Goal: Task Accomplishment & Management: Use online tool/utility

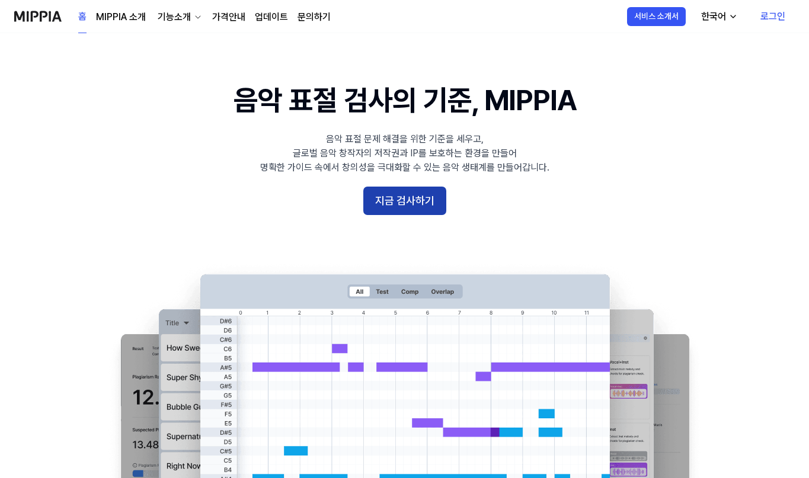
click at [408, 198] on button "지금 검사하기" at bounding box center [404, 201] width 83 height 28
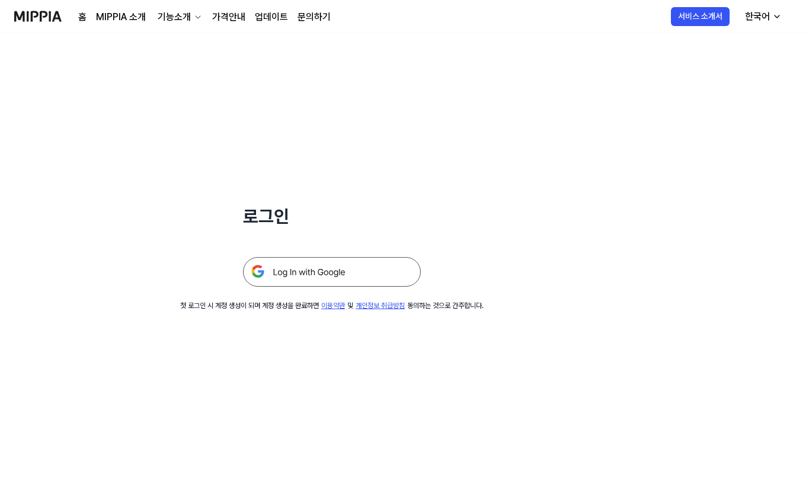
click at [309, 275] on img at bounding box center [332, 272] width 178 height 30
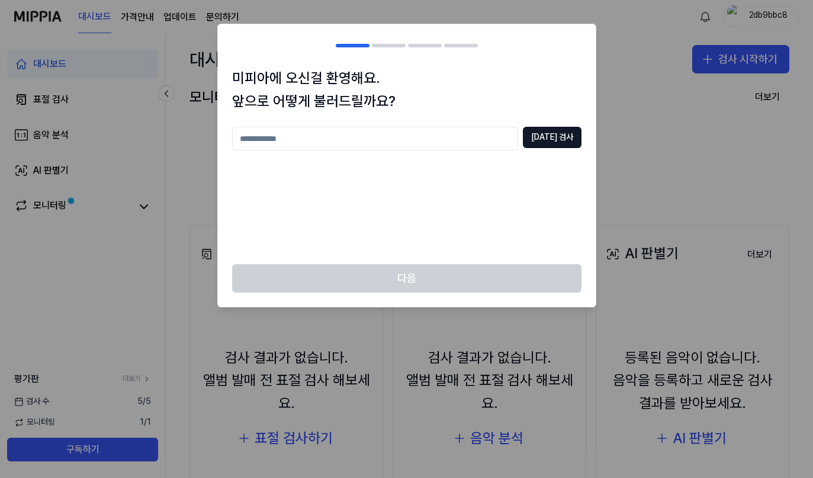
click at [348, 155] on div "중복 검사" at bounding box center [407, 188] width 350 height 123
click at [348, 149] on input "text" at bounding box center [375, 139] width 286 height 24
type input "*"
type input "***"
click at [573, 135] on button "중복 검사" at bounding box center [552, 137] width 59 height 21
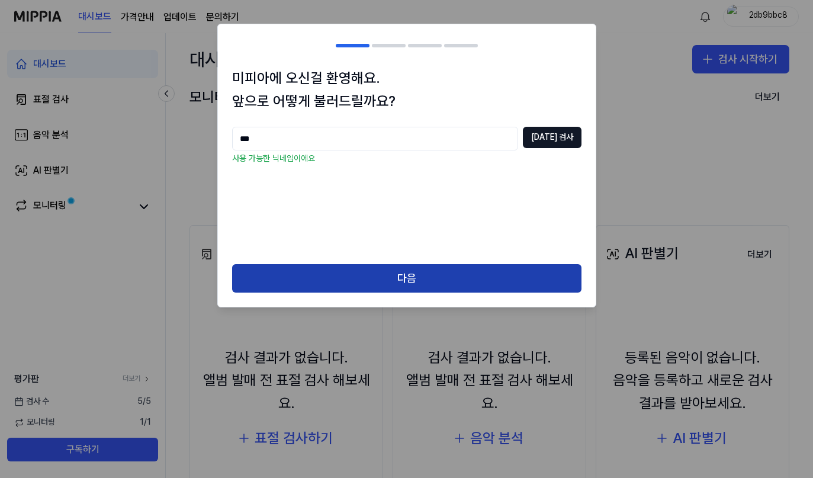
click at [452, 271] on button "다음" at bounding box center [407, 278] width 350 height 28
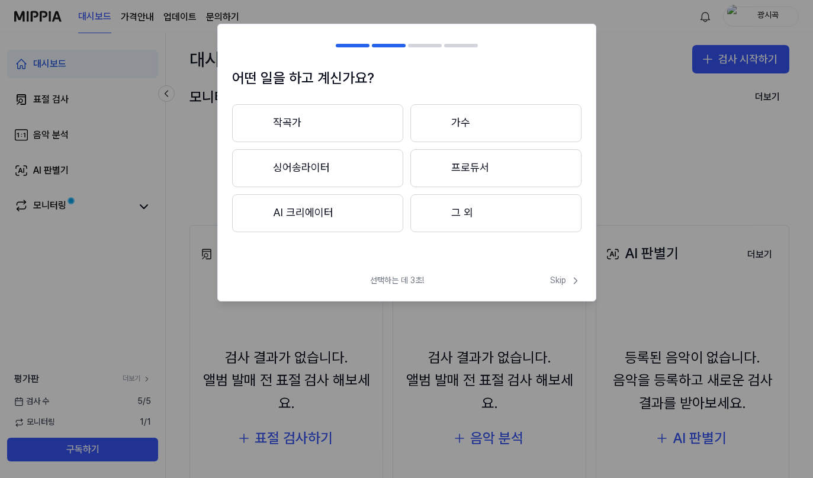
click at [472, 216] on button "그 외" at bounding box center [496, 213] width 171 height 38
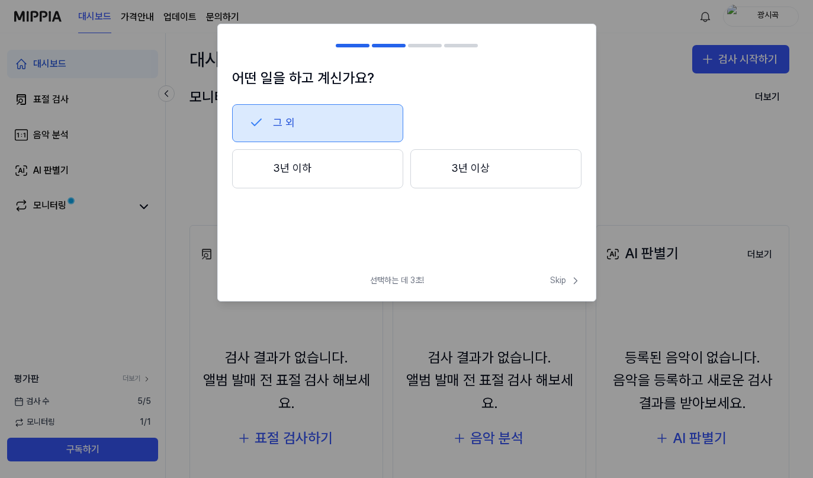
click at [352, 173] on button "3년 이하" at bounding box center [317, 168] width 171 height 39
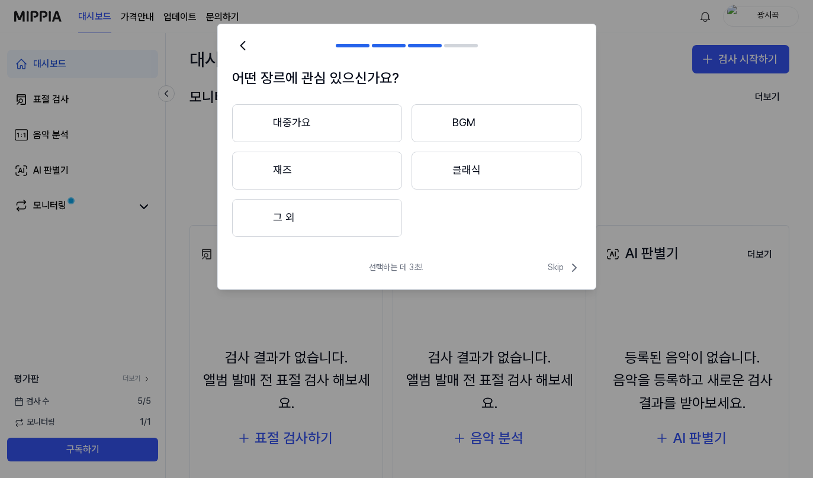
click at [458, 165] on button "클래식" at bounding box center [497, 171] width 170 height 38
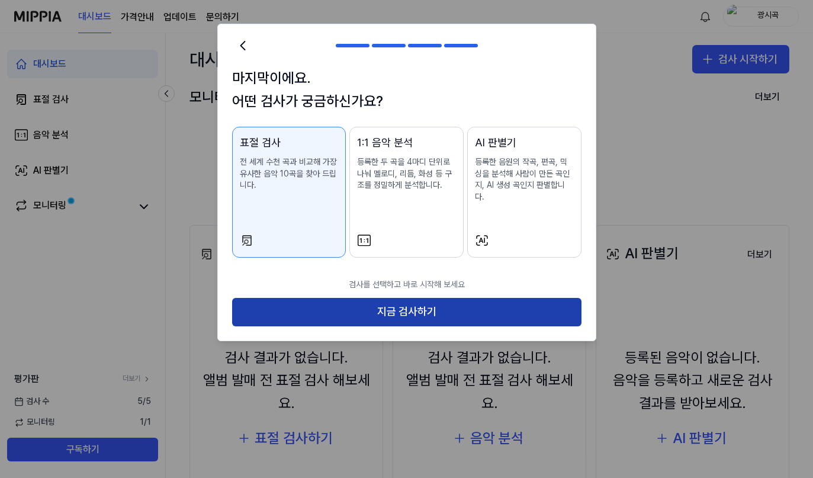
click at [339, 305] on button "지금 검사하기" at bounding box center [407, 312] width 350 height 28
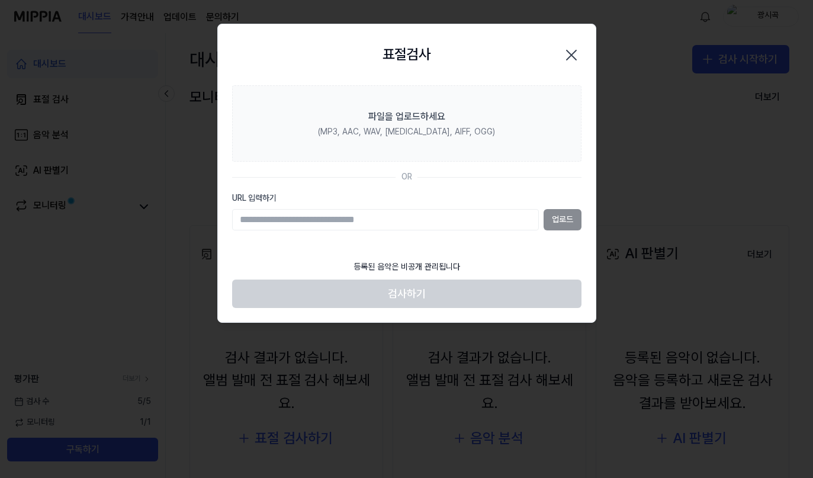
click at [305, 226] on input "URL 입력하기" at bounding box center [385, 219] width 307 height 21
paste input "**********"
type input "**********"
click at [571, 216] on button "업로드" at bounding box center [563, 219] width 38 height 21
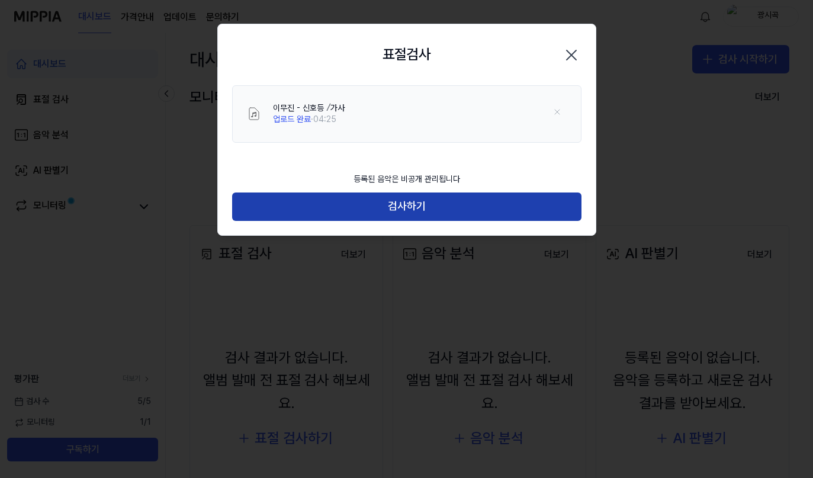
click at [379, 205] on button "검사하기" at bounding box center [407, 207] width 350 height 28
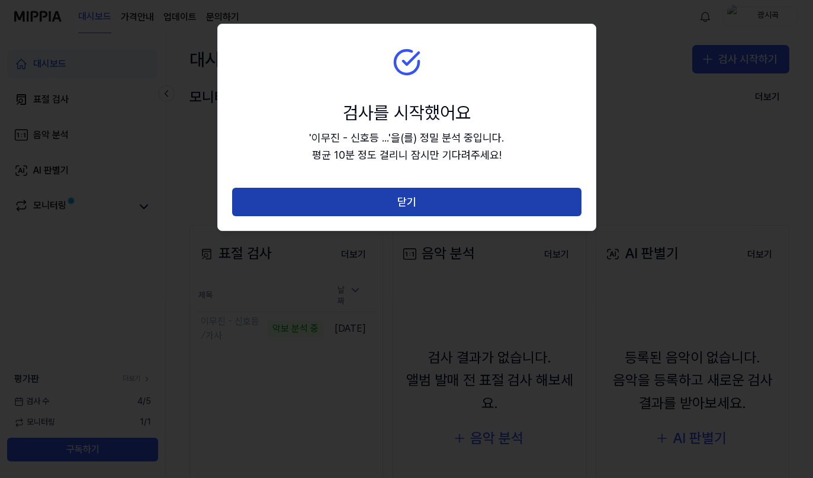
click at [374, 210] on button "닫기" at bounding box center [407, 202] width 350 height 28
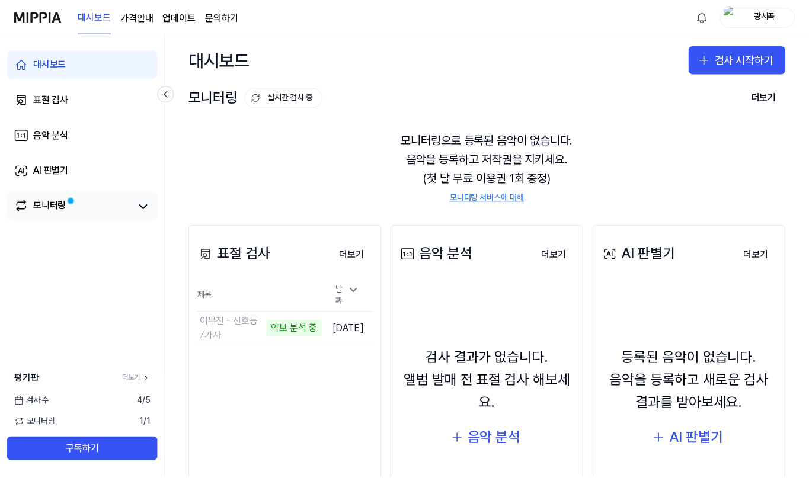
scroll to position [103, 0]
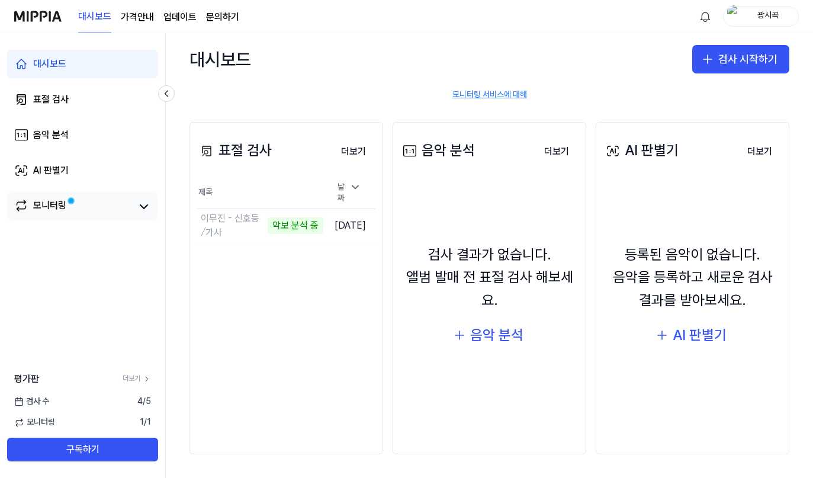
click at [43, 208] on div "모니터링" at bounding box center [49, 206] width 33 height 17
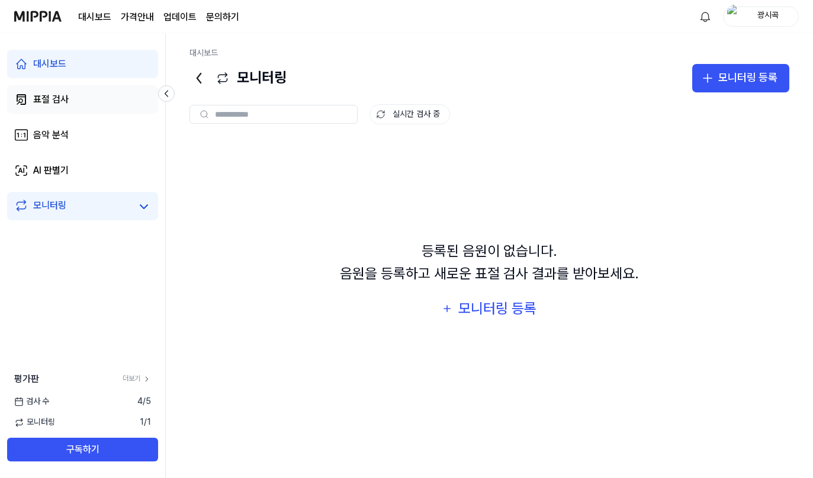
click at [74, 105] on link "표절 검사" at bounding box center [82, 99] width 151 height 28
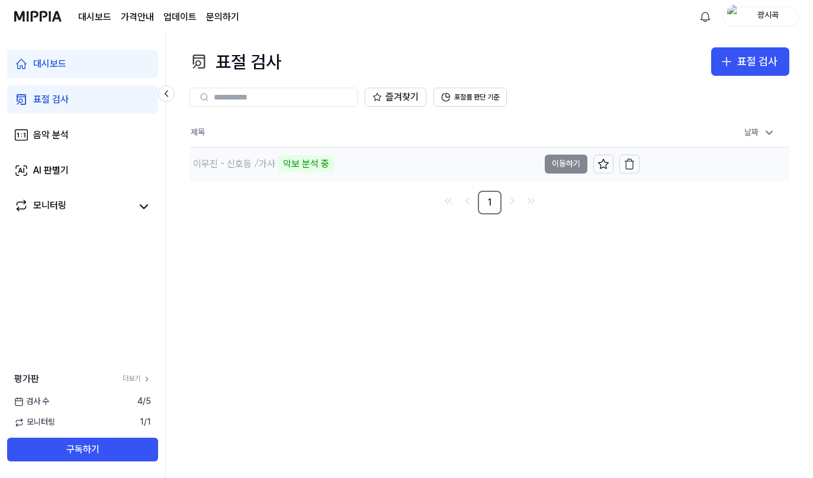
click at [563, 167] on td "이무진 - 신호등 ⧸가사 악보 분석 중 이동하기" at bounding box center [415, 164] width 450 height 33
click at [603, 325] on div "표절 검사 표절 검사 표절 검사 음악 분석 AI 판별기 즐겨찾기 표절률 판단 기준 제목 날짜 이무진 - 신호등 ⧸가사 악보 분석 중 이동하기 …" at bounding box center [490, 255] width 648 height 445
click at [559, 168] on button "이동하기" at bounding box center [566, 164] width 43 height 19
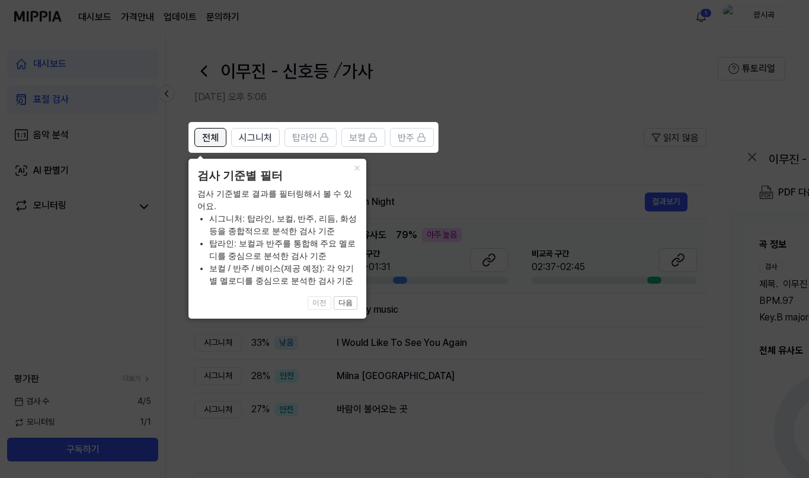
click at [207, 141] on span "전체" at bounding box center [210, 138] width 17 height 14
click at [350, 306] on button "다음" at bounding box center [346, 303] width 24 height 14
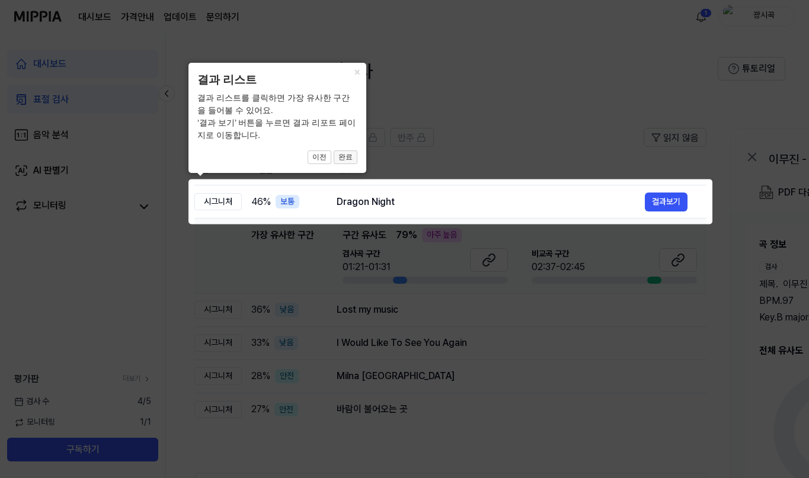
click at [348, 159] on button "완료" at bounding box center [346, 157] width 24 height 14
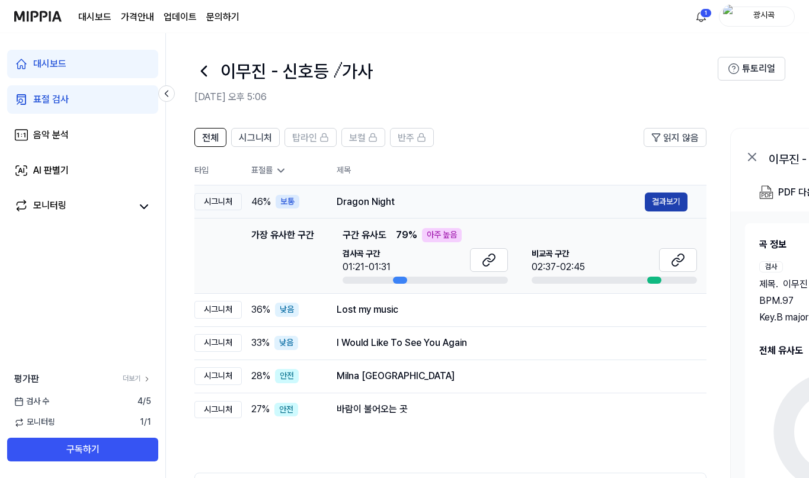
click at [654, 204] on button "결과보기" at bounding box center [666, 202] width 43 height 19
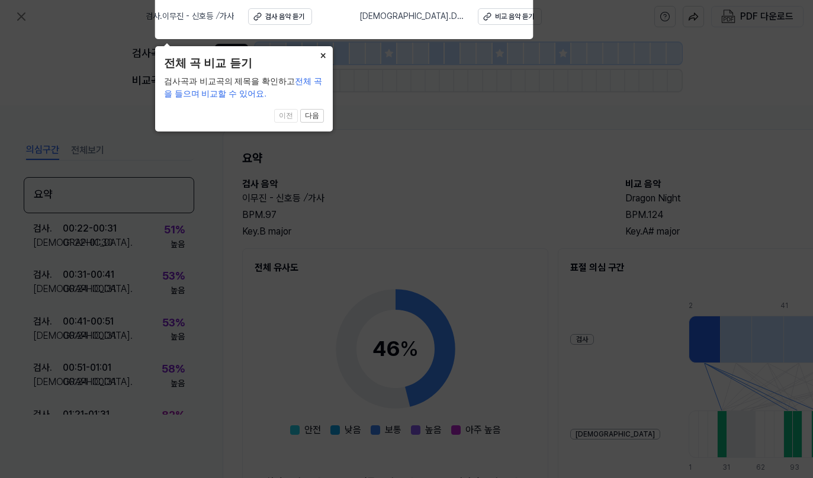
click at [325, 51] on button "×" at bounding box center [323, 54] width 19 height 17
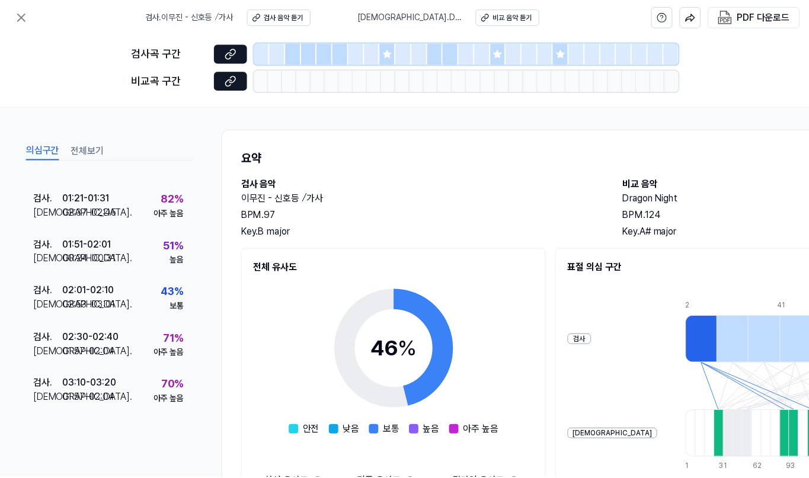
scroll to position [24, 0]
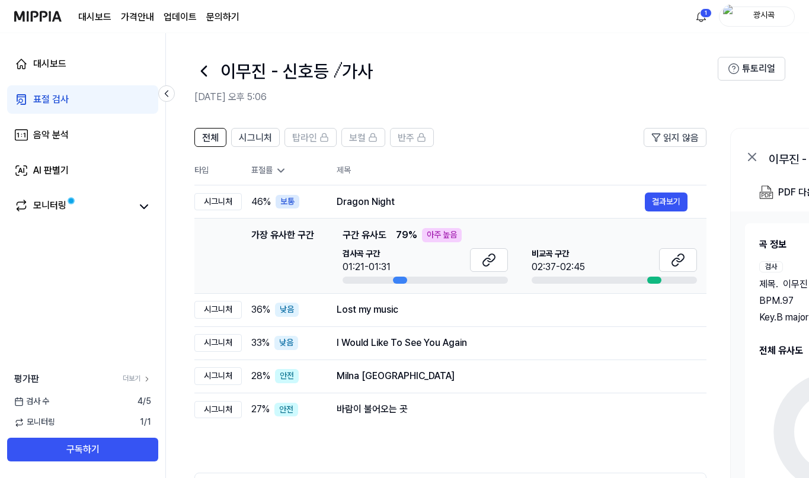
scroll to position [119, 0]
